Goal: Find specific page/section: Find specific page/section

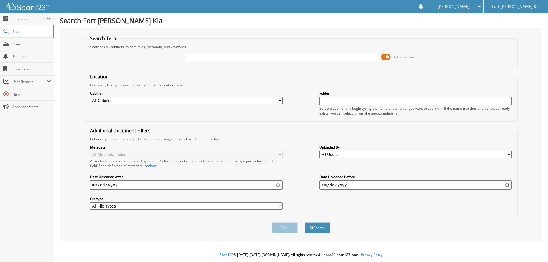
click at [224, 57] on input "text" at bounding box center [281, 57] width 192 height 9
type input "39215"
click at [304, 223] on button "Search" at bounding box center [317, 228] width 26 height 11
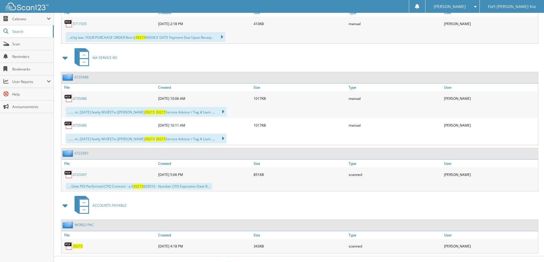
scroll to position [571, 0]
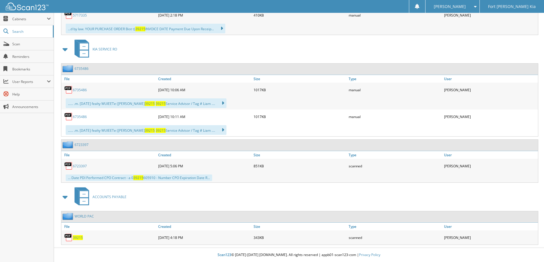
click at [75, 236] on span "39215" at bounding box center [78, 237] width 10 height 5
